Goal: Information Seeking & Learning: Find specific fact

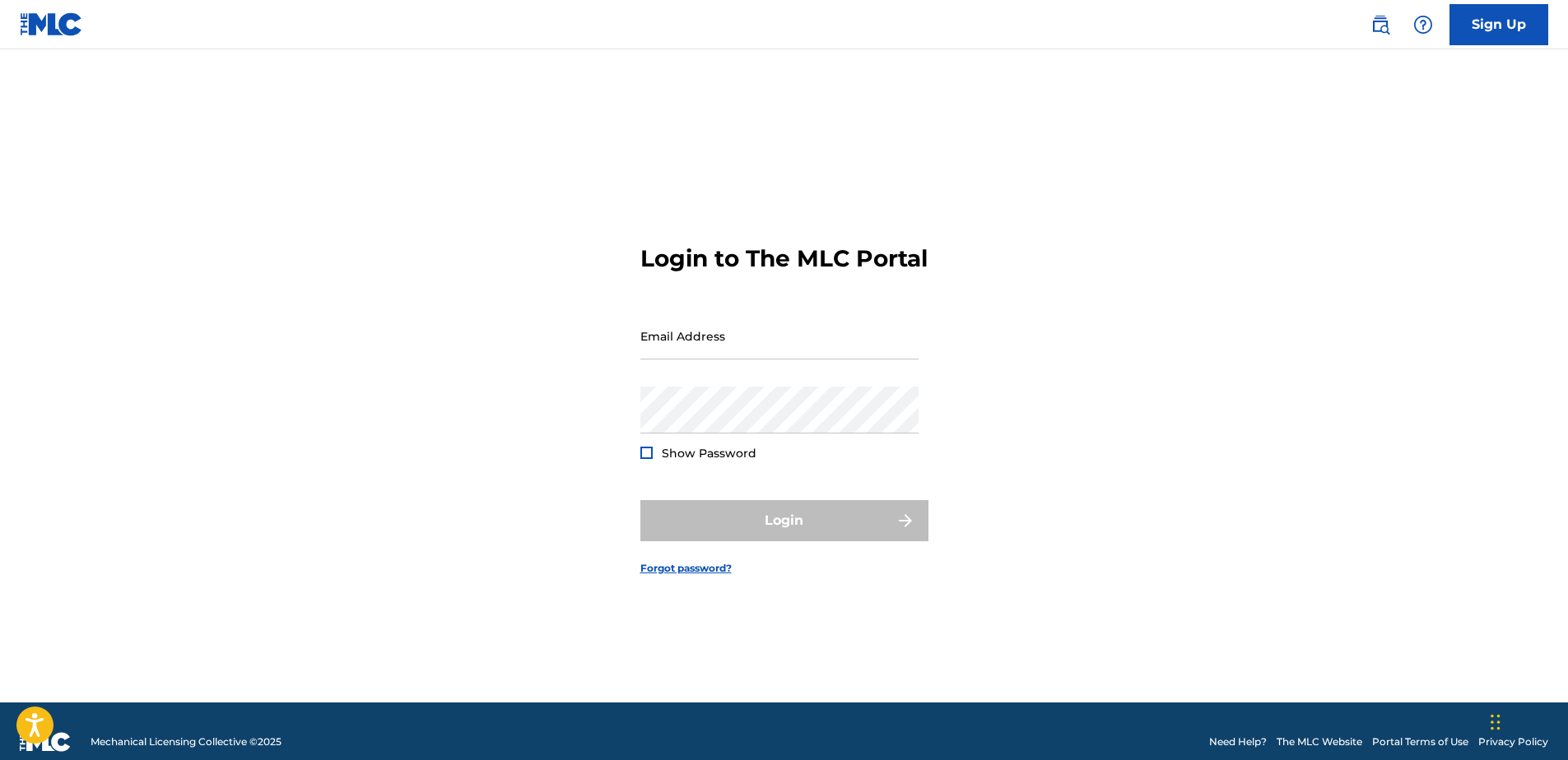
type input "[EMAIL_ADDRESS][DOMAIN_NAME]"
click at [754, 516] on div "Login" at bounding box center [785, 520] width 288 height 41
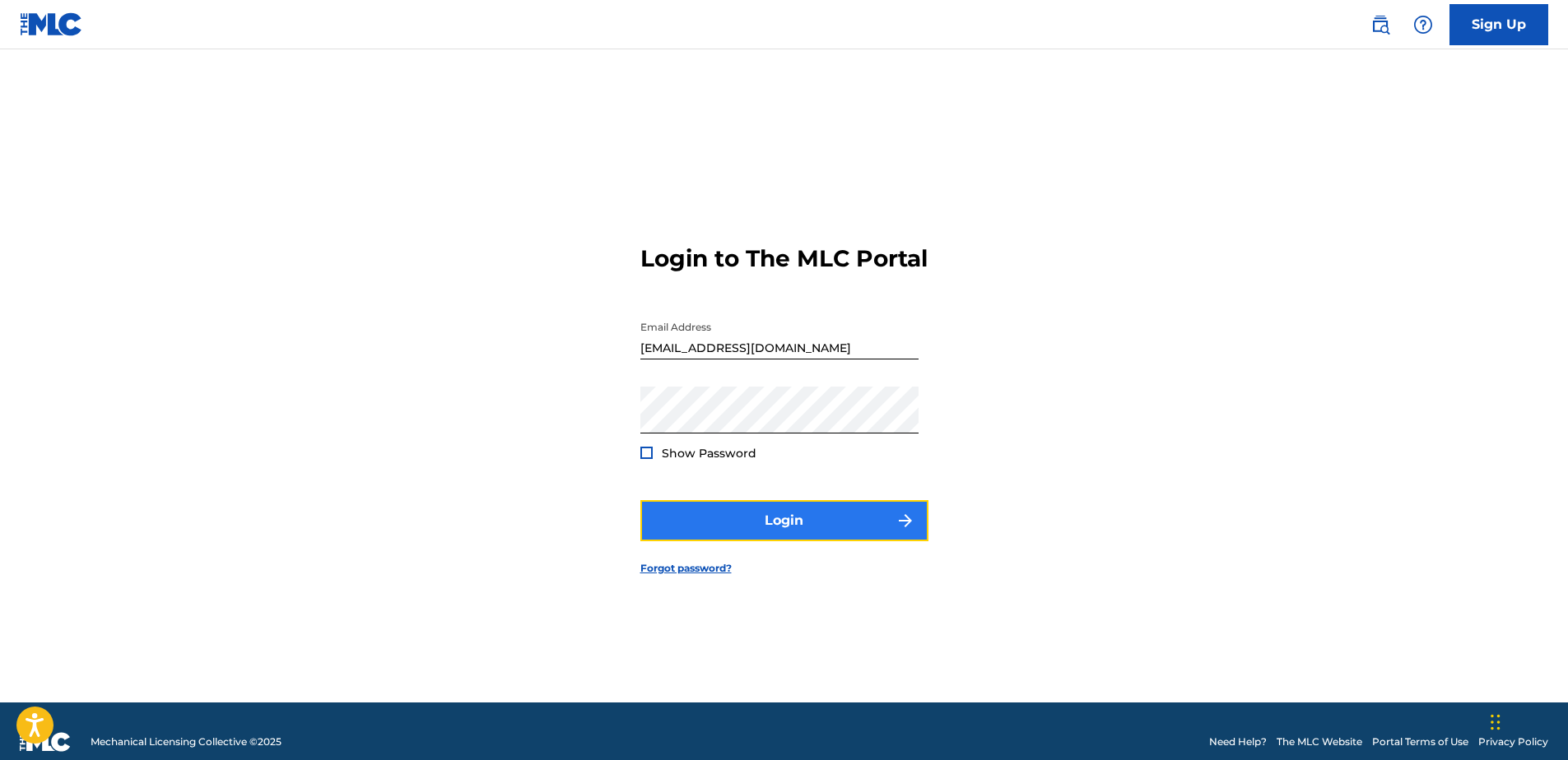
click at [757, 534] on button "Login" at bounding box center [785, 520] width 288 height 41
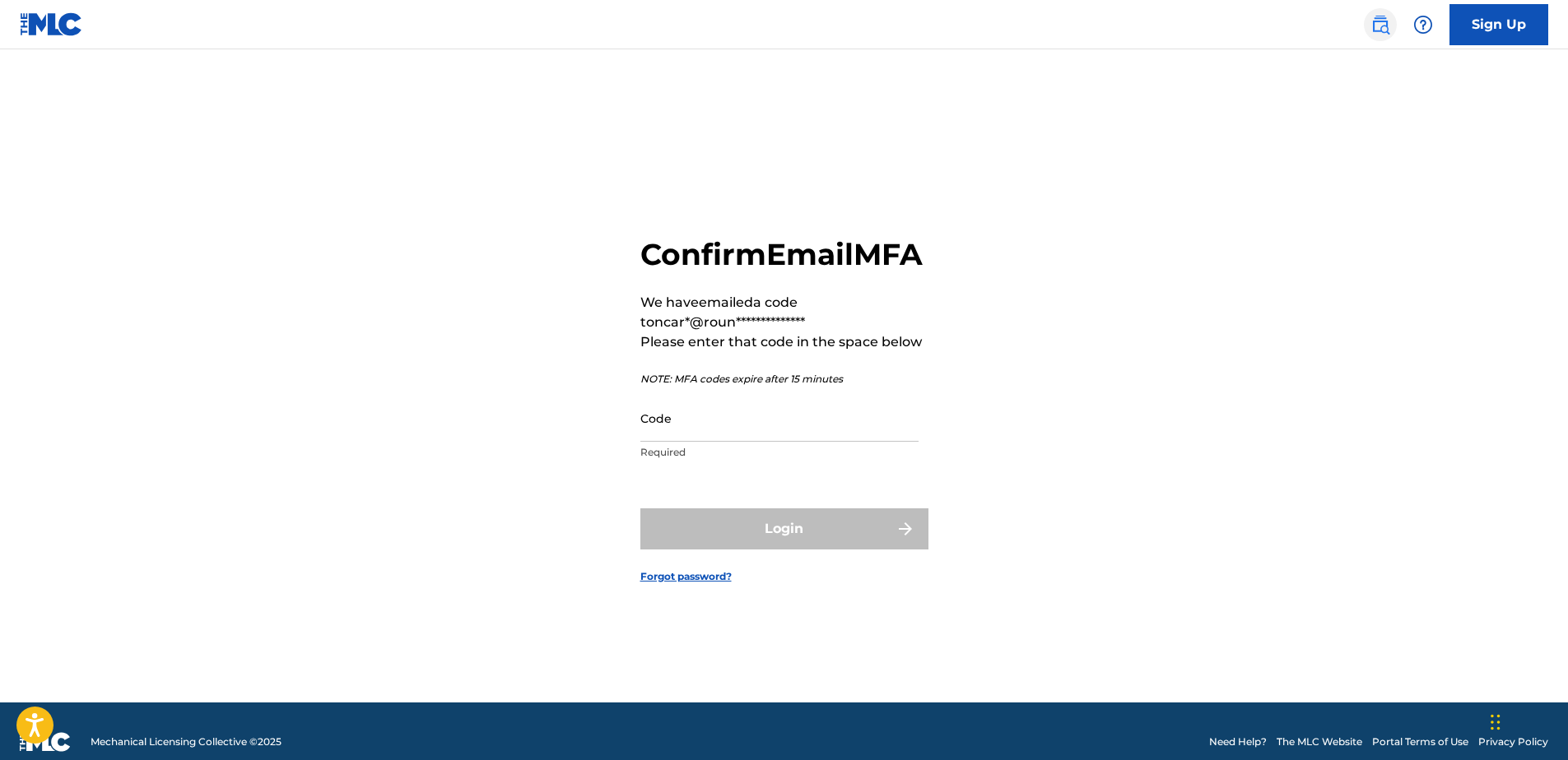
click at [1390, 26] on img at bounding box center [1380, 25] width 20 height 20
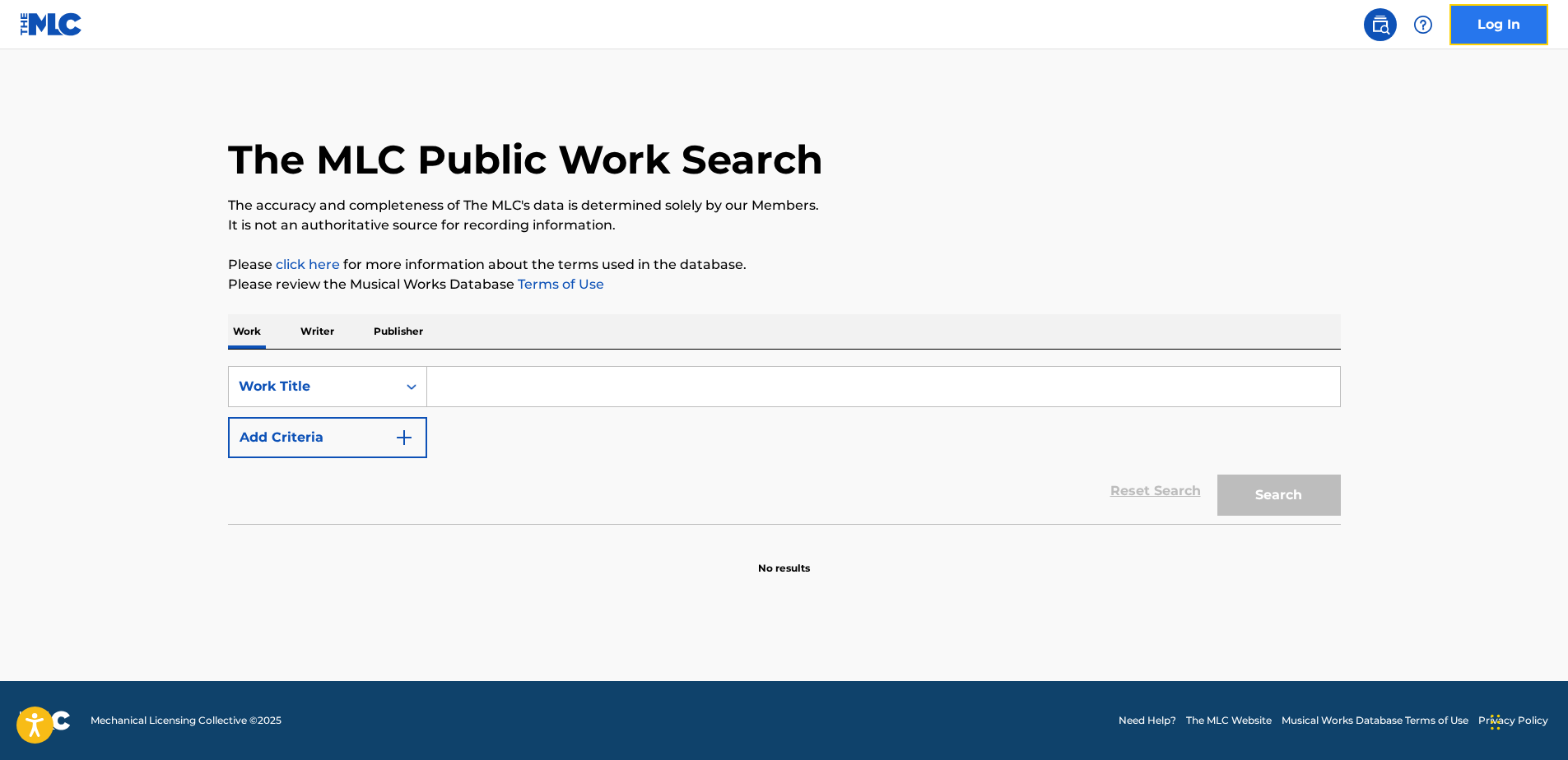
click at [1541, 7] on link "Log In" at bounding box center [1499, 24] width 99 height 41
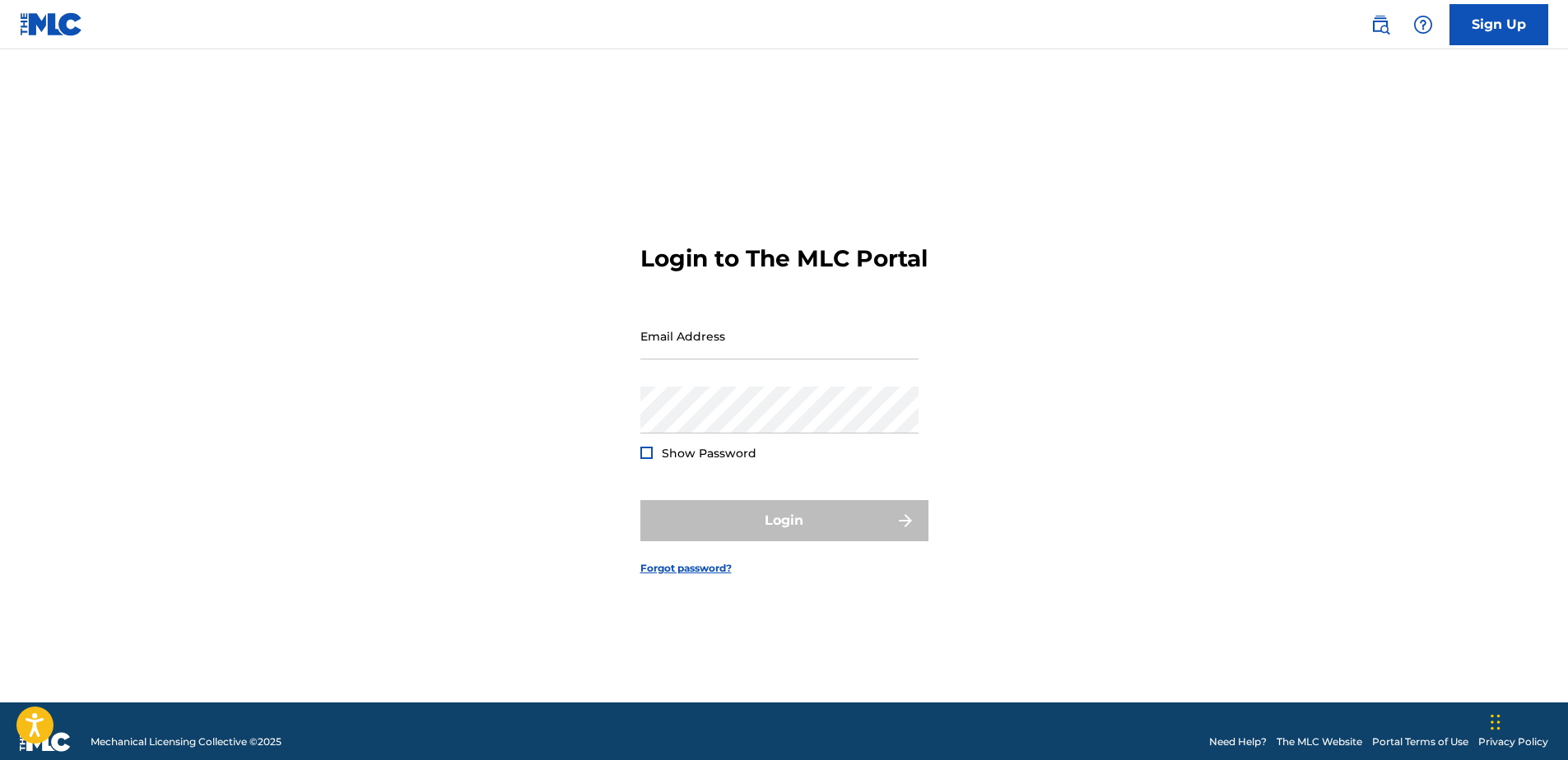
type input "[EMAIL_ADDRESS][DOMAIN_NAME]"
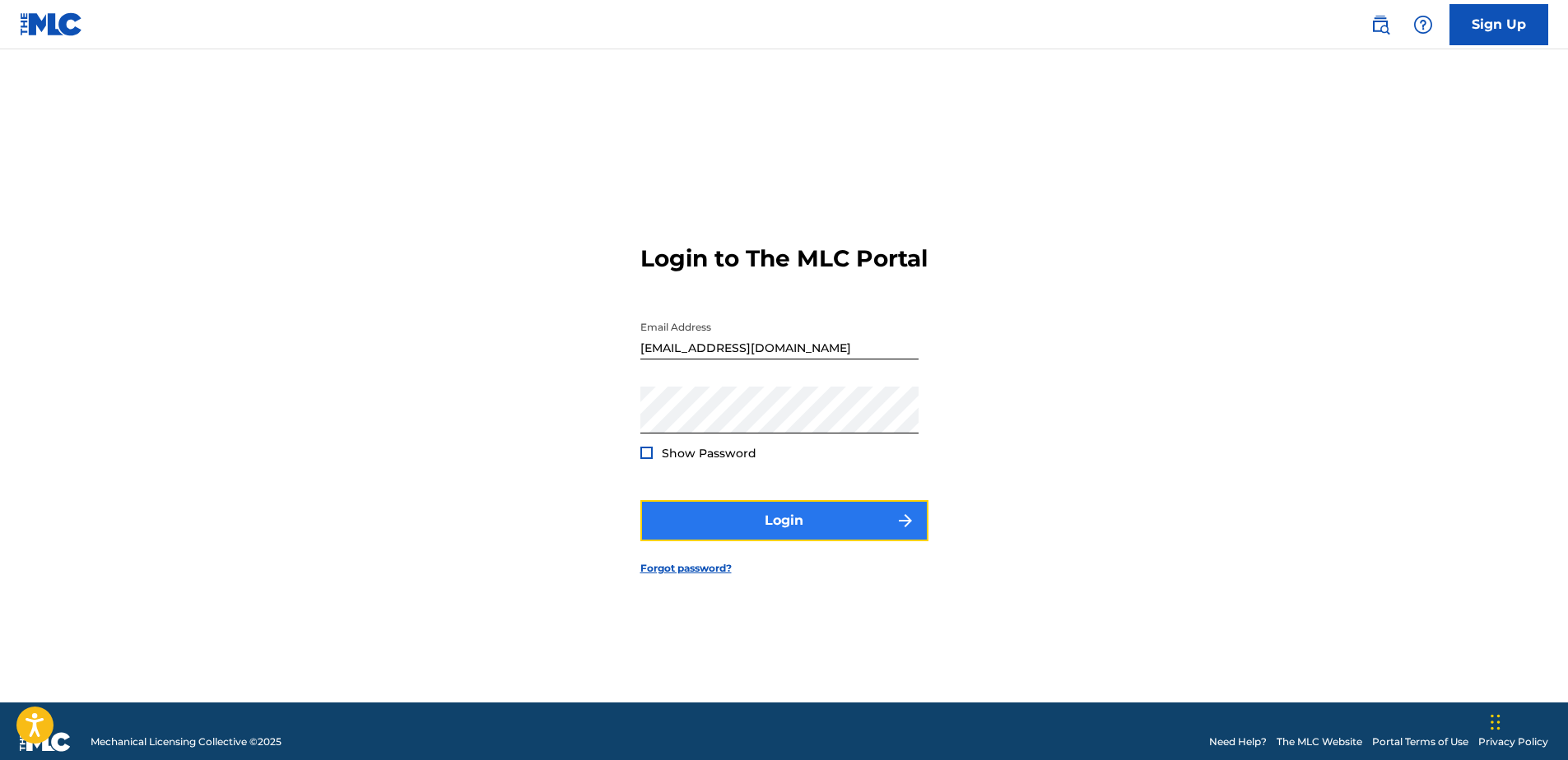
click at [775, 521] on button "Login" at bounding box center [785, 520] width 288 height 41
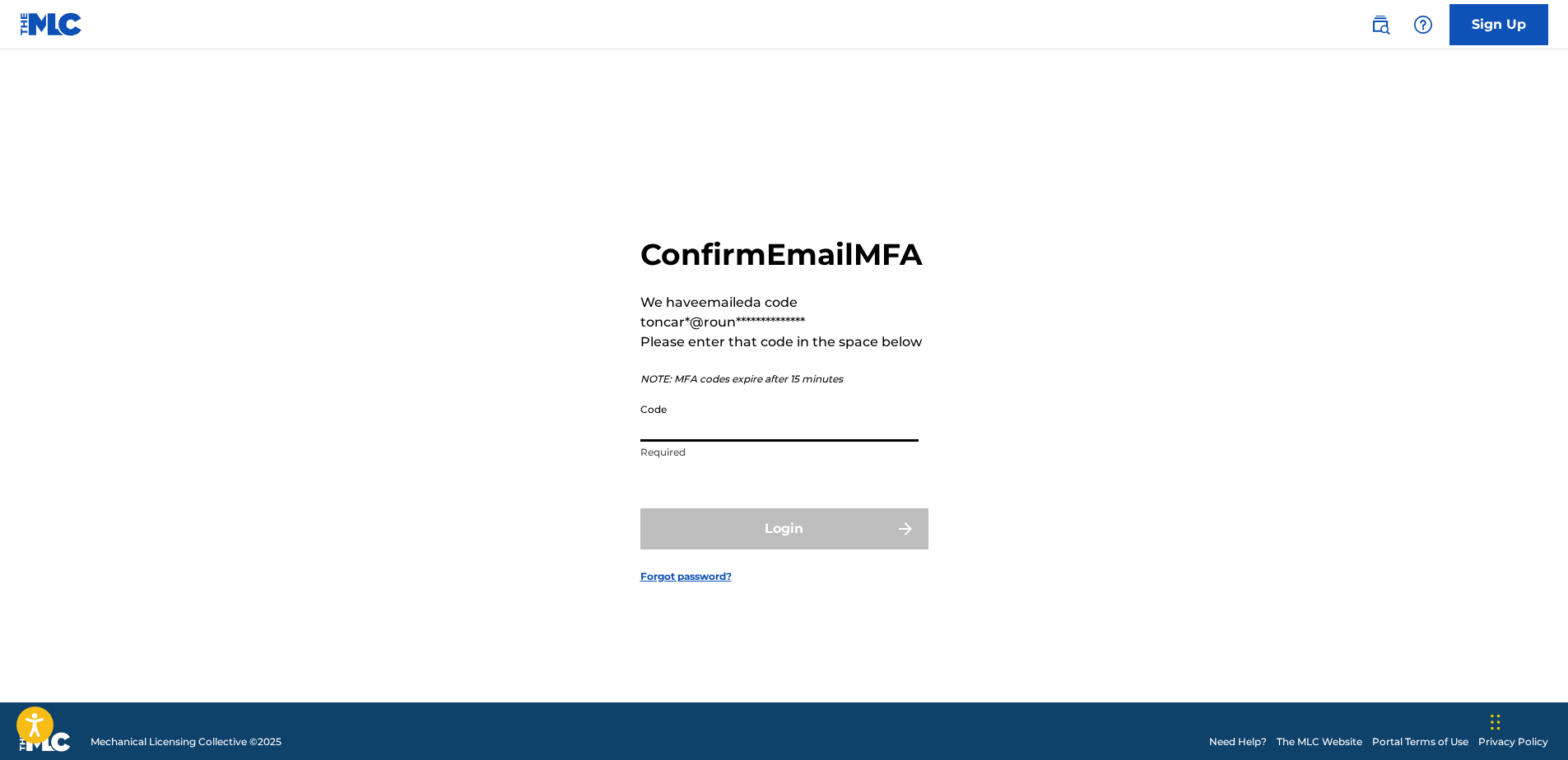
click at [720, 428] on input "Code" at bounding box center [780, 419] width 279 height 47
paste input "161310"
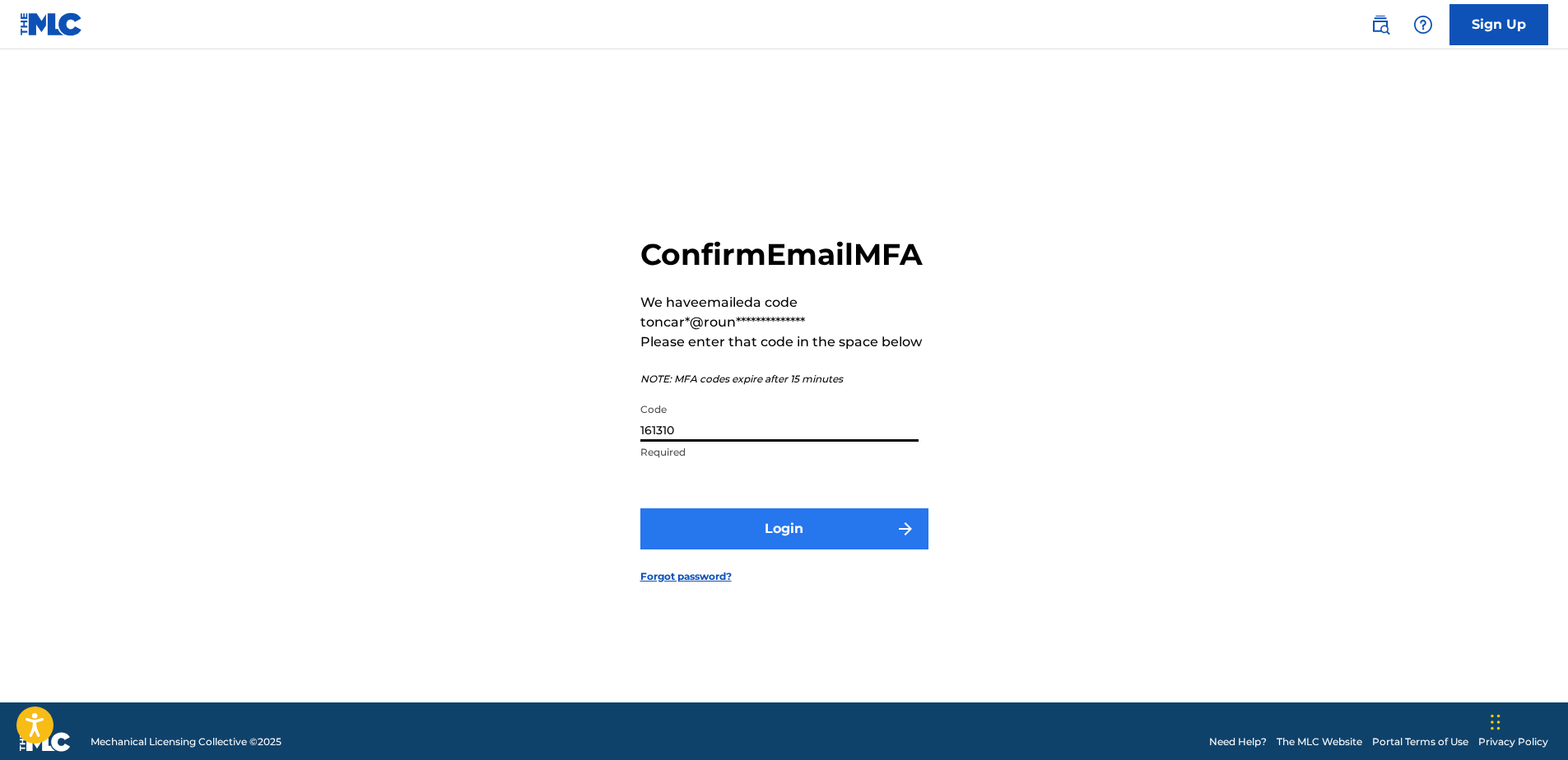
type input "161310"
click at [755, 538] on button "Login" at bounding box center [785, 529] width 288 height 41
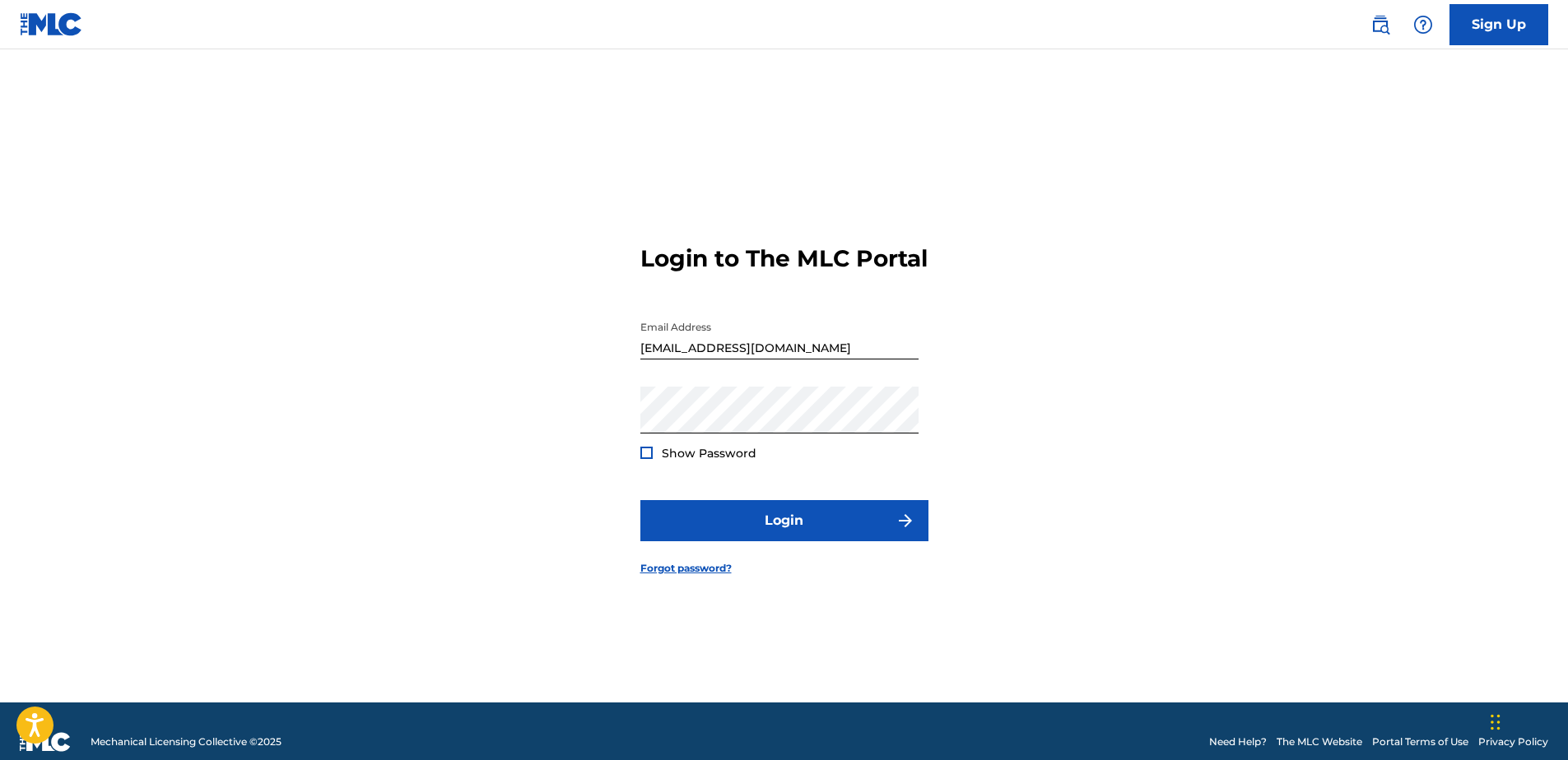
click at [824, 449] on div "Password Show Password" at bounding box center [780, 424] width 279 height 74
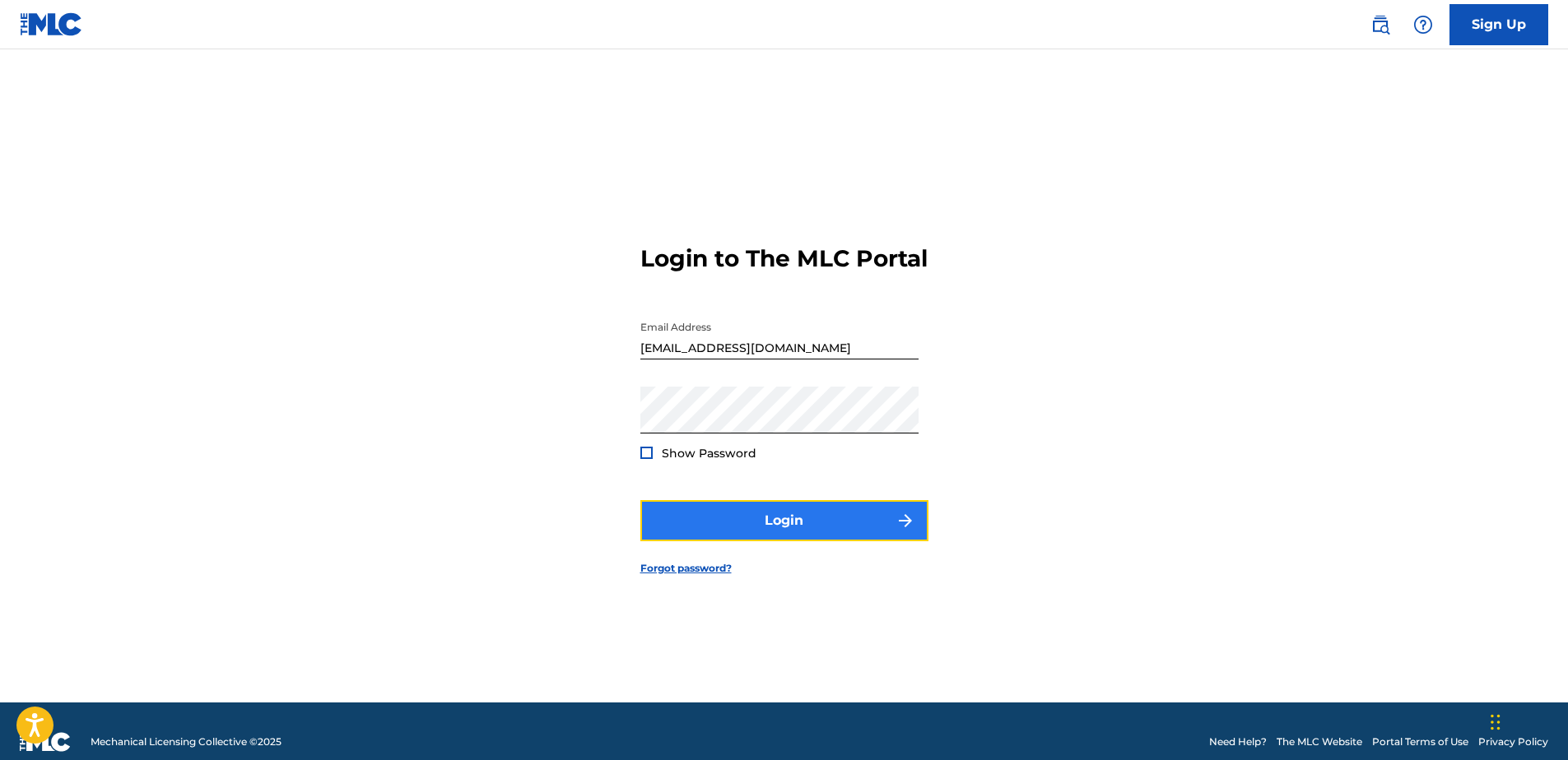
click at [649, 540] on button "Login" at bounding box center [785, 520] width 288 height 41
click at [801, 533] on button "Login" at bounding box center [785, 520] width 288 height 41
click at [665, 522] on button "Login" at bounding box center [785, 520] width 288 height 41
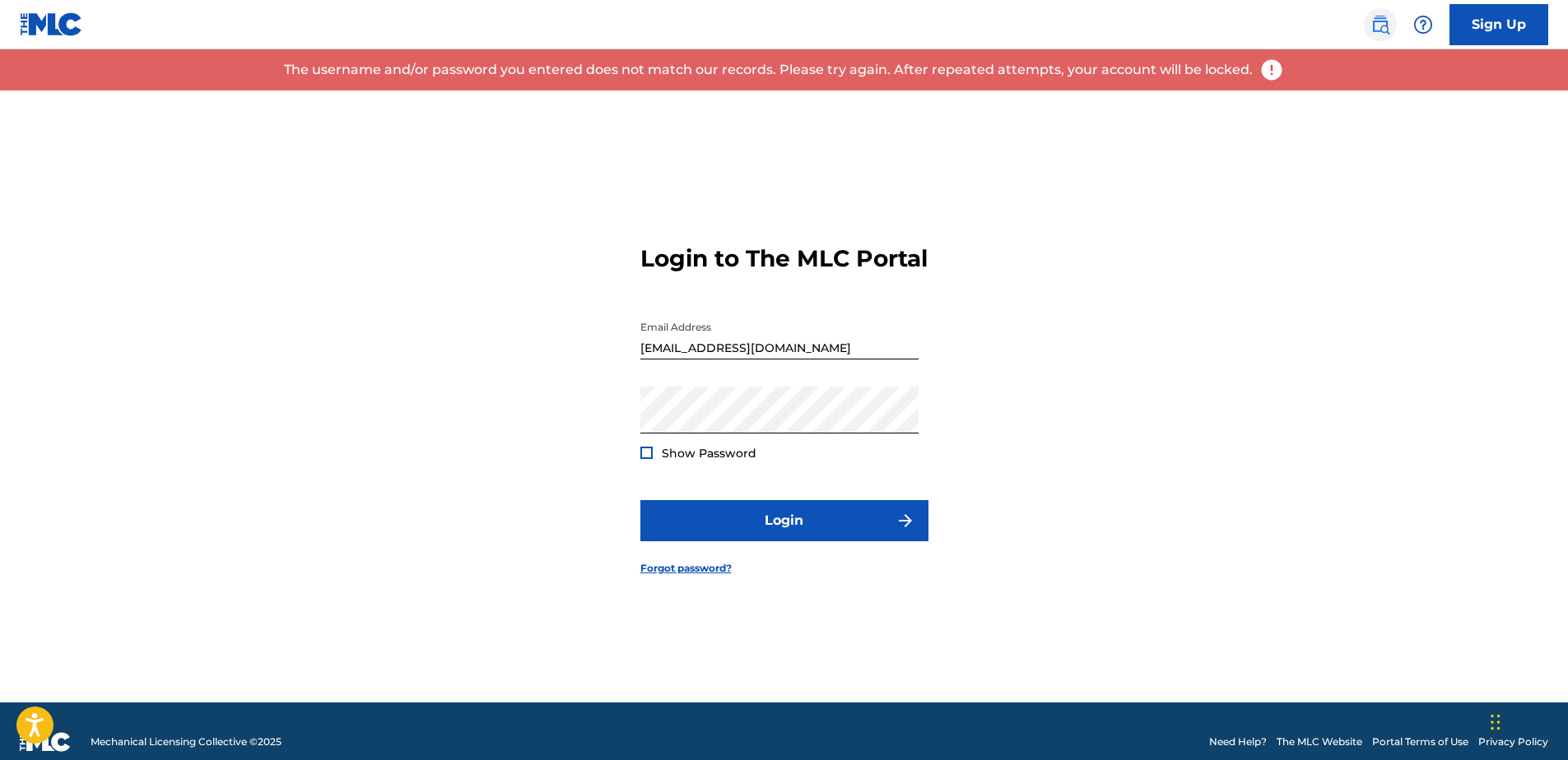
click at [1385, 26] on img at bounding box center [1380, 25] width 20 height 20
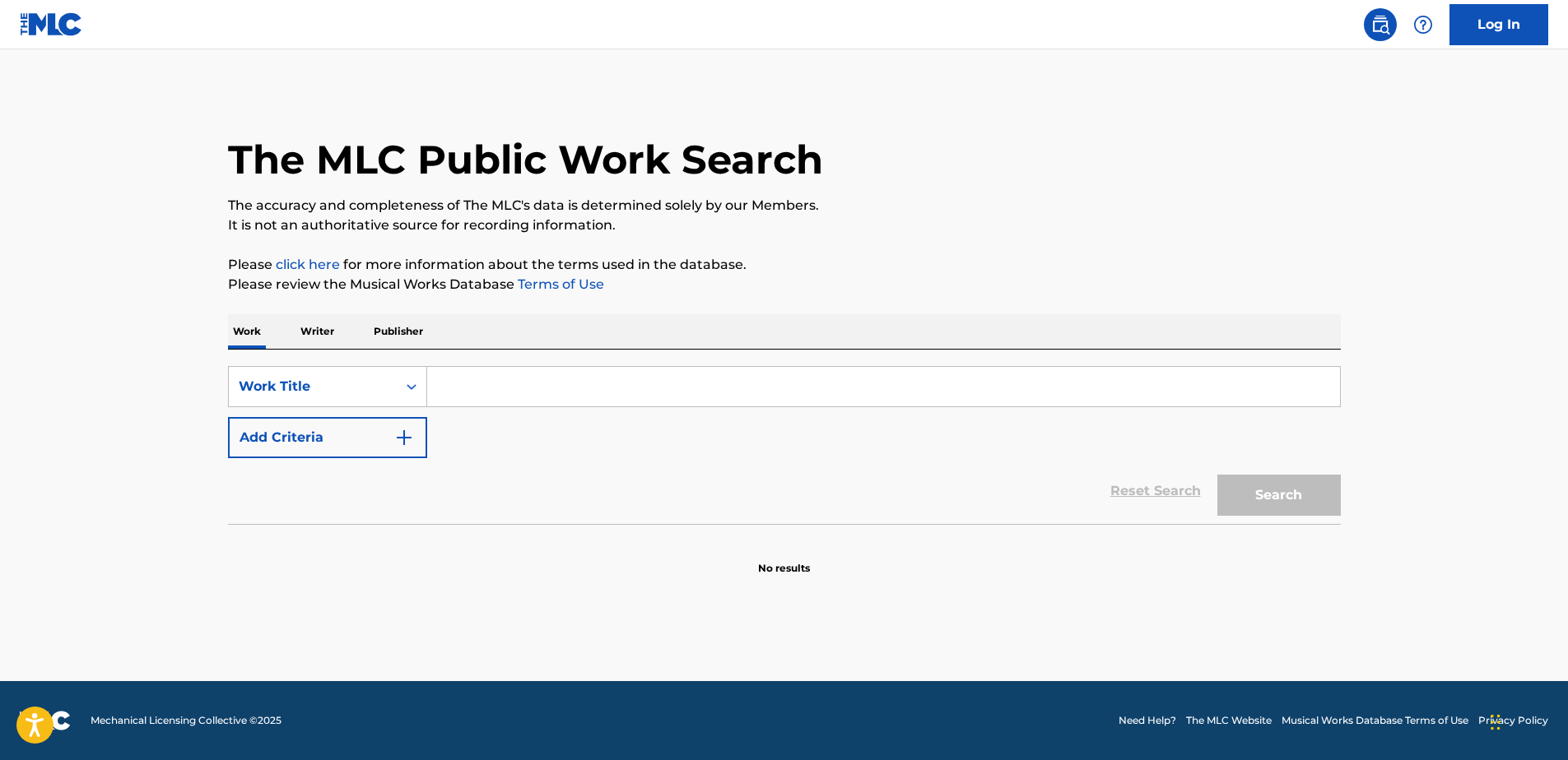
click at [503, 387] on input "Search Form" at bounding box center [884, 387] width 913 height 40
type input "she's a woman"
click at [1218, 475] on button "Search" at bounding box center [1280, 495] width 123 height 41
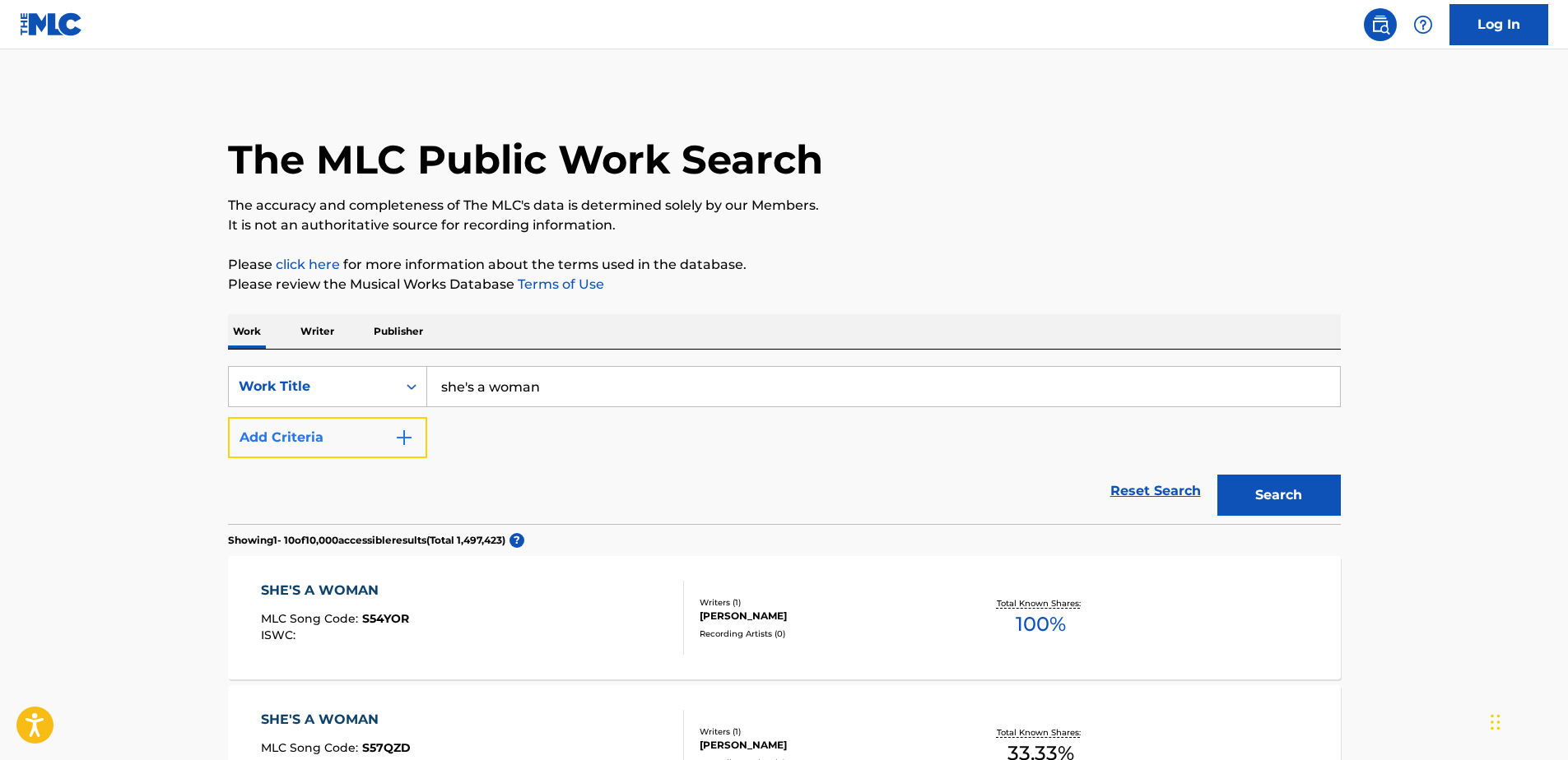
click at [335, 442] on button "Add Criteria" at bounding box center [328, 437] width 199 height 41
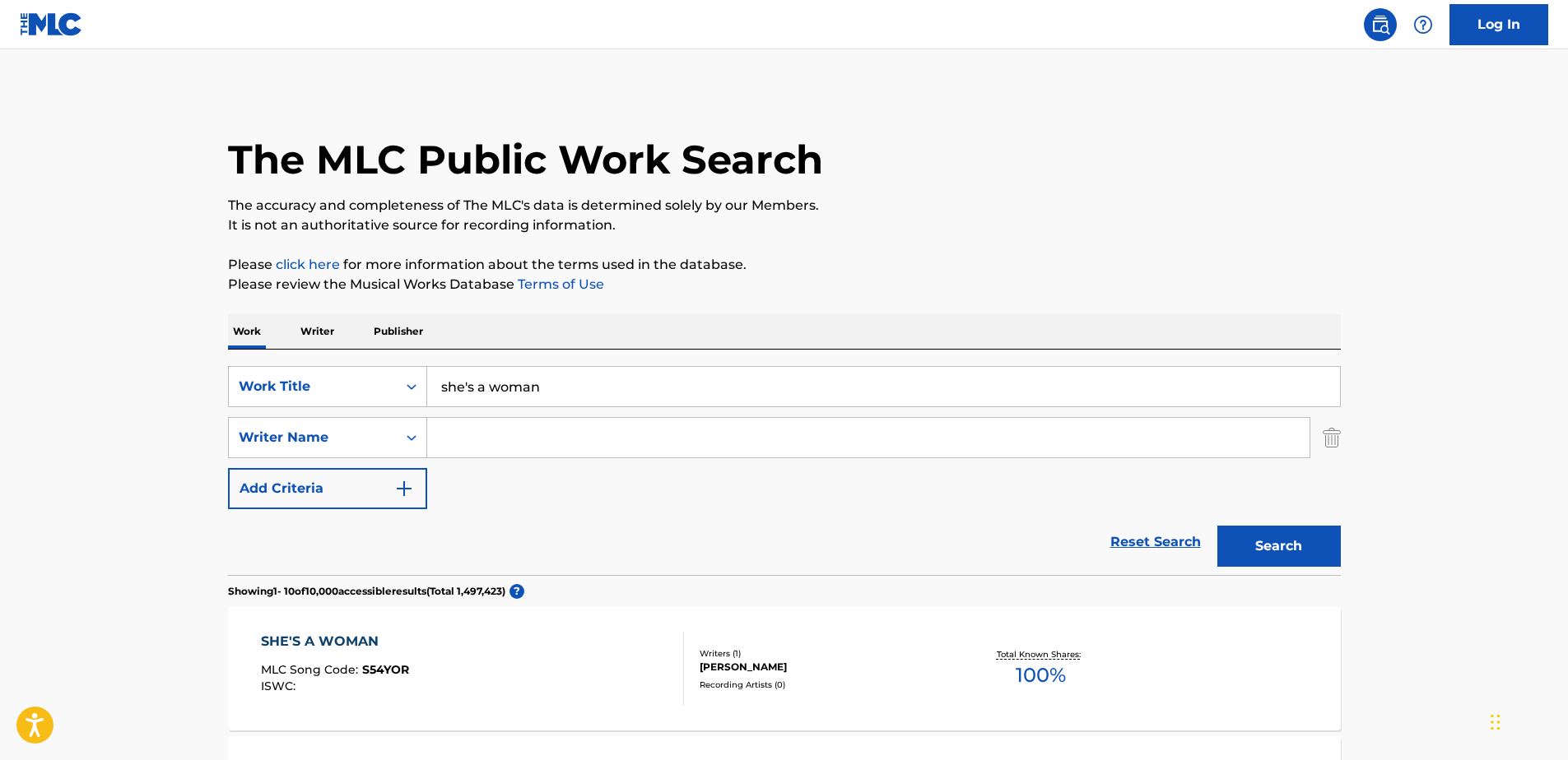
click at [453, 433] on input "Search Form" at bounding box center [868, 438] width 883 height 40
type input "kander"
click at [1218, 526] on button "Search" at bounding box center [1280, 546] width 123 height 41
